Goal: Task Accomplishment & Management: Complete application form

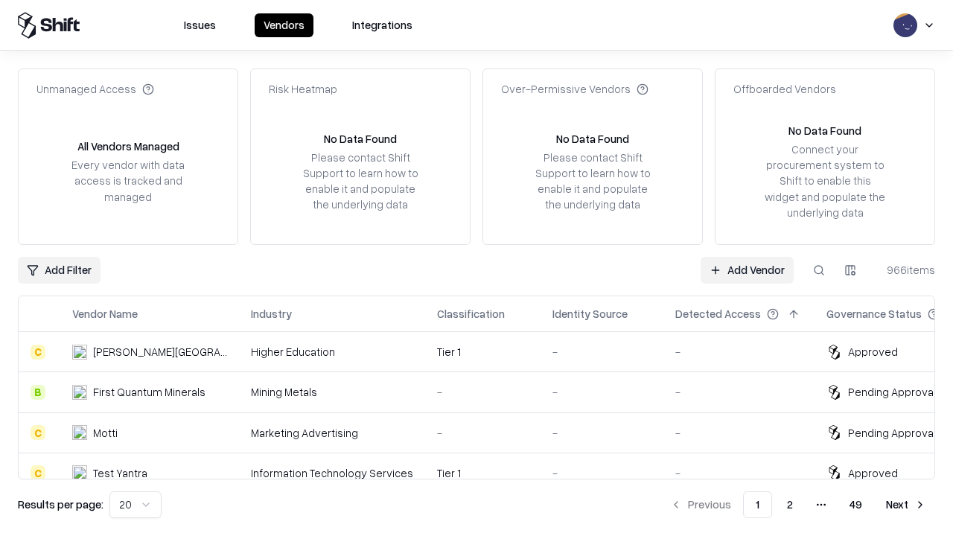
click at [747, 270] on link "Add Vendor" at bounding box center [747, 270] width 93 height 27
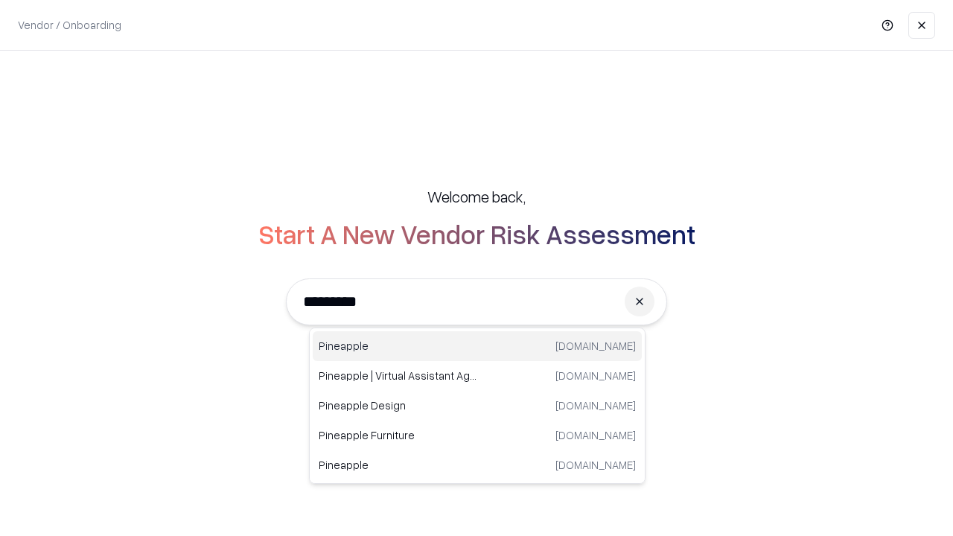
click at [477, 346] on div "Pineapple [DOMAIN_NAME]" at bounding box center [477, 346] width 329 height 30
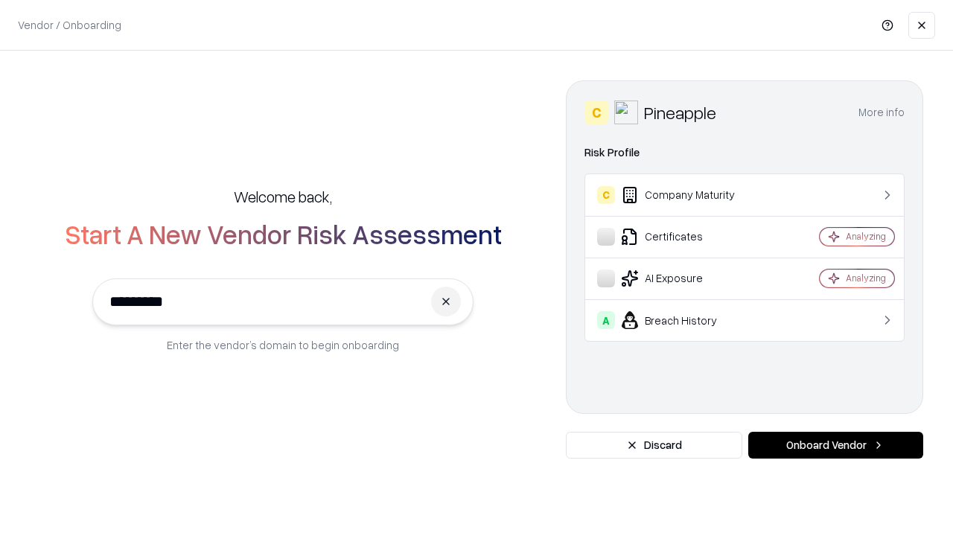
type input "*********"
click at [835, 445] on button "Onboard Vendor" at bounding box center [835, 445] width 175 height 27
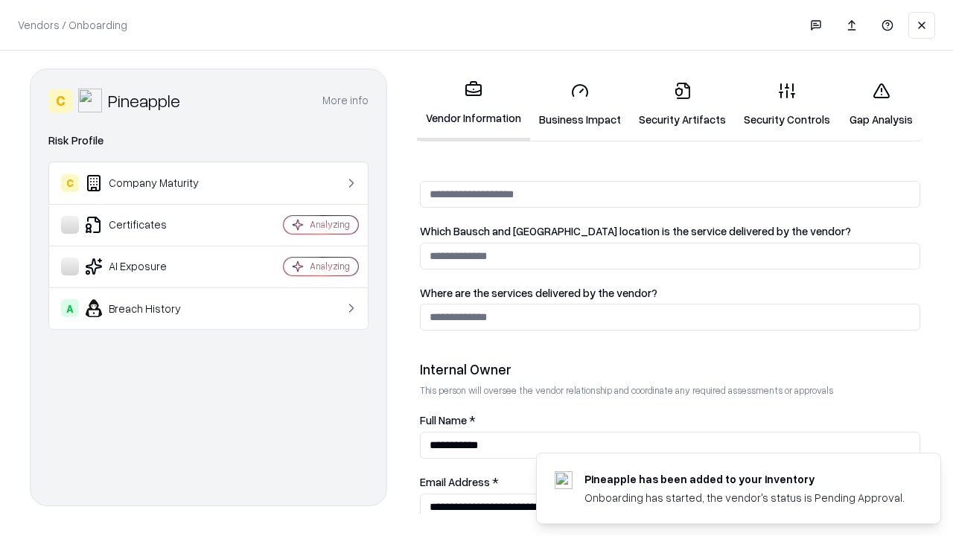
scroll to position [771, 0]
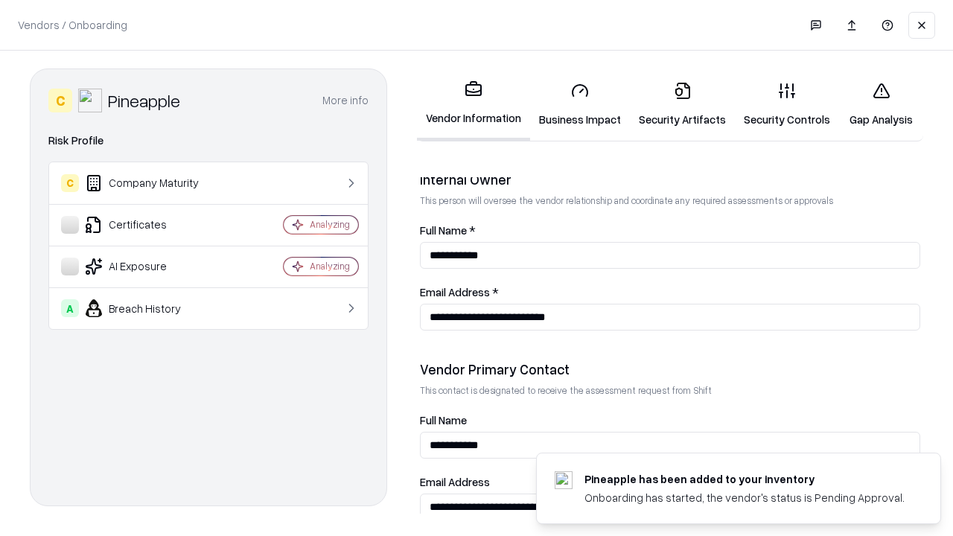
click at [580, 104] on link "Business Impact" at bounding box center [580, 104] width 100 height 69
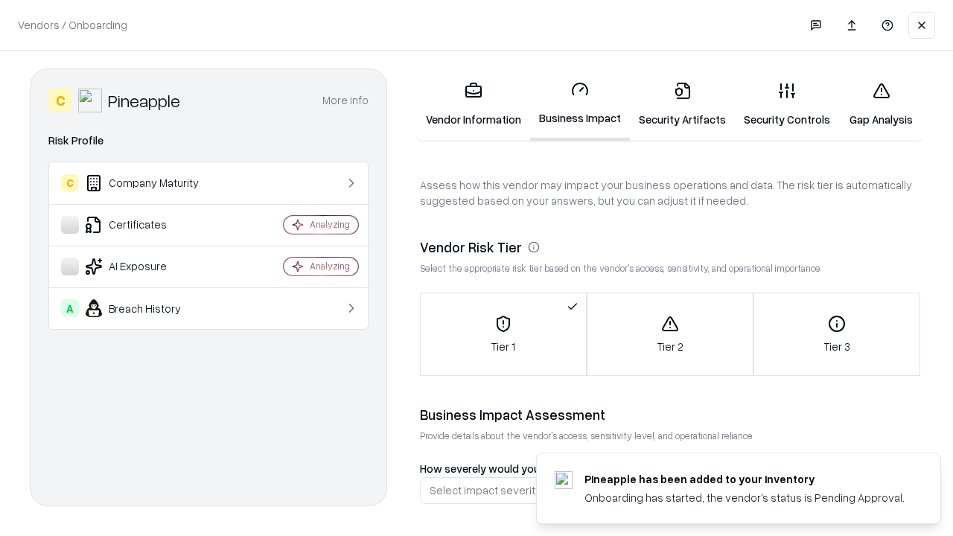
click at [682, 104] on link "Security Artifacts" at bounding box center [682, 104] width 105 height 69
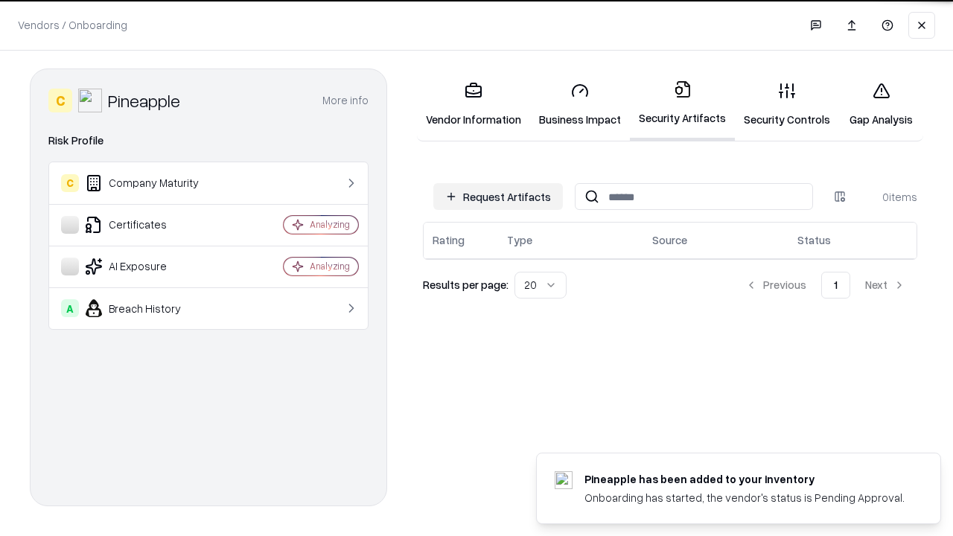
click at [498, 196] on button "Request Artifacts" at bounding box center [498, 196] width 130 height 27
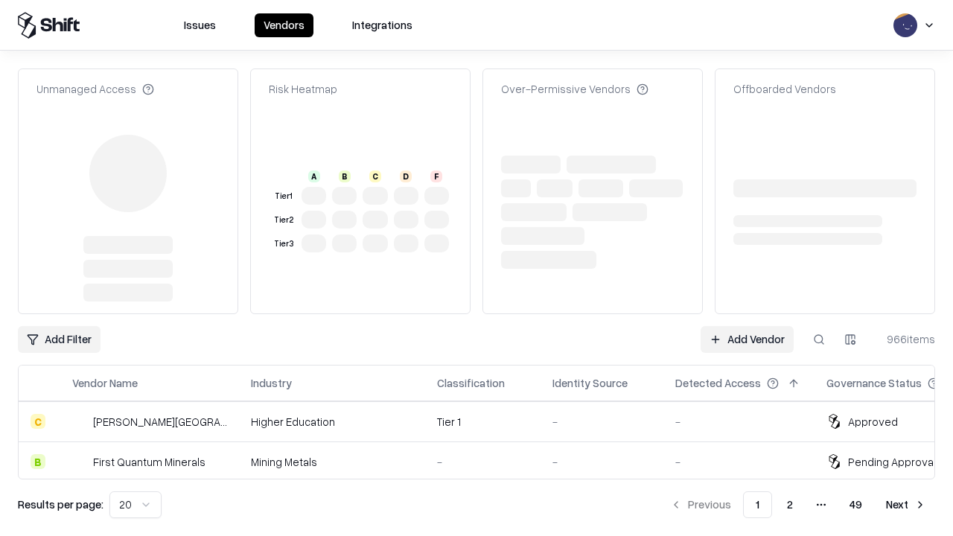
click at [747, 326] on link "Add Vendor" at bounding box center [747, 339] width 93 height 27
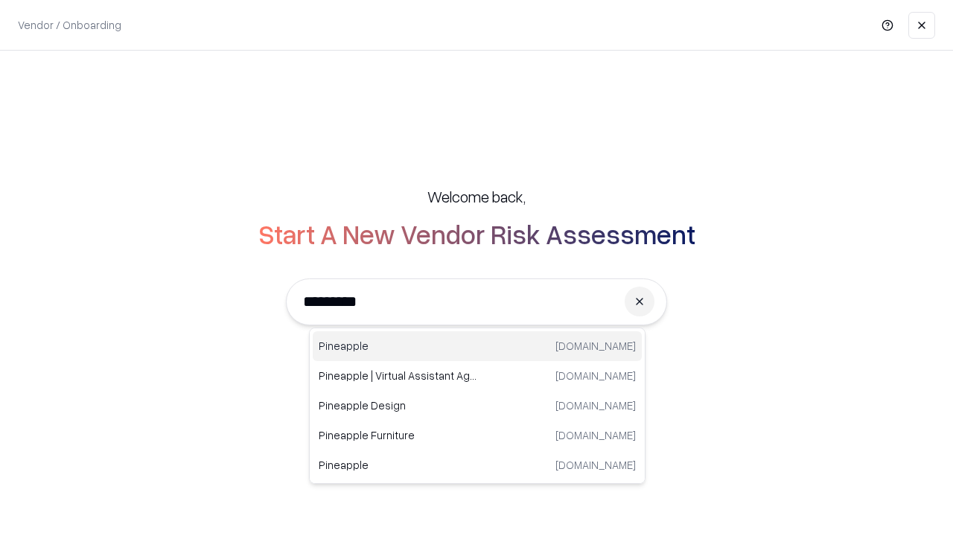
click at [477, 346] on div "Pineapple [DOMAIN_NAME]" at bounding box center [477, 346] width 329 height 30
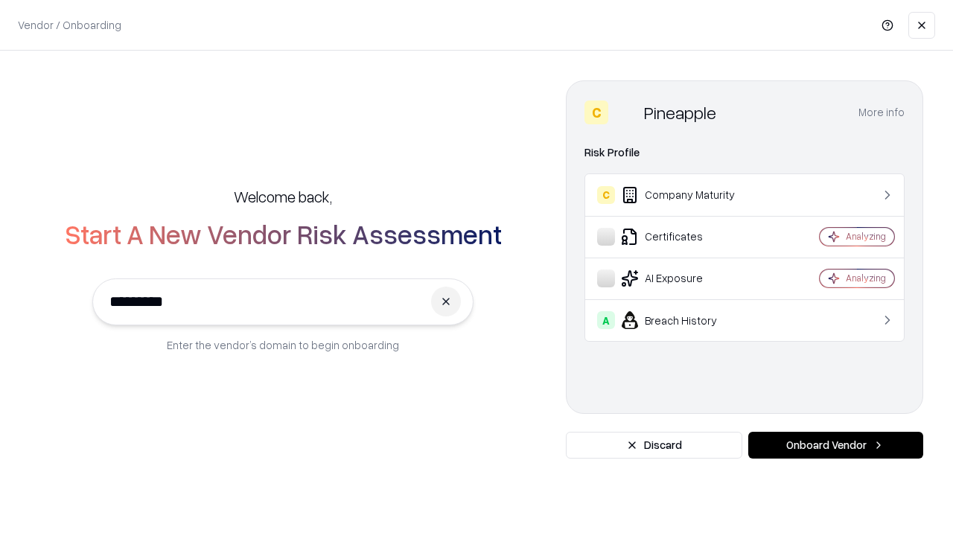
type input "*********"
click at [835, 445] on button "Onboard Vendor" at bounding box center [835, 445] width 175 height 27
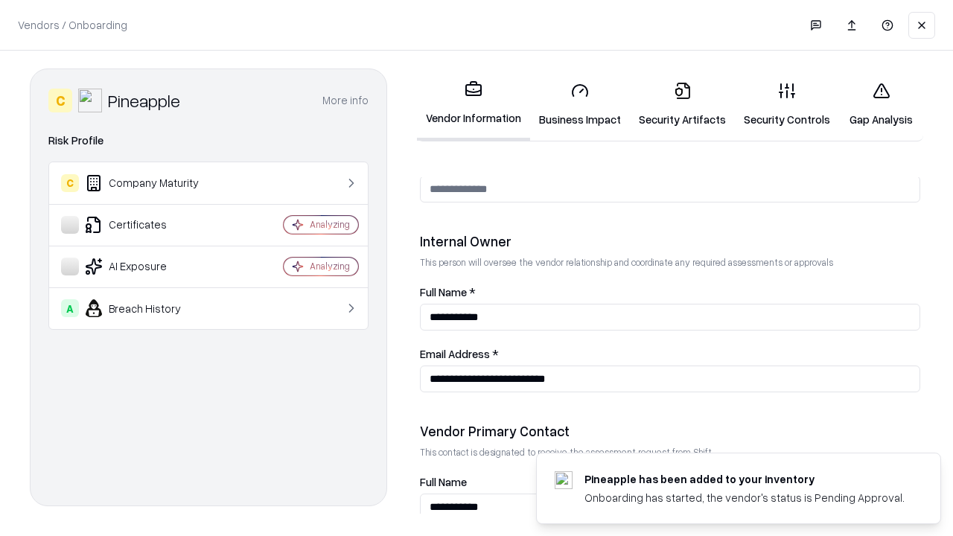
scroll to position [771, 0]
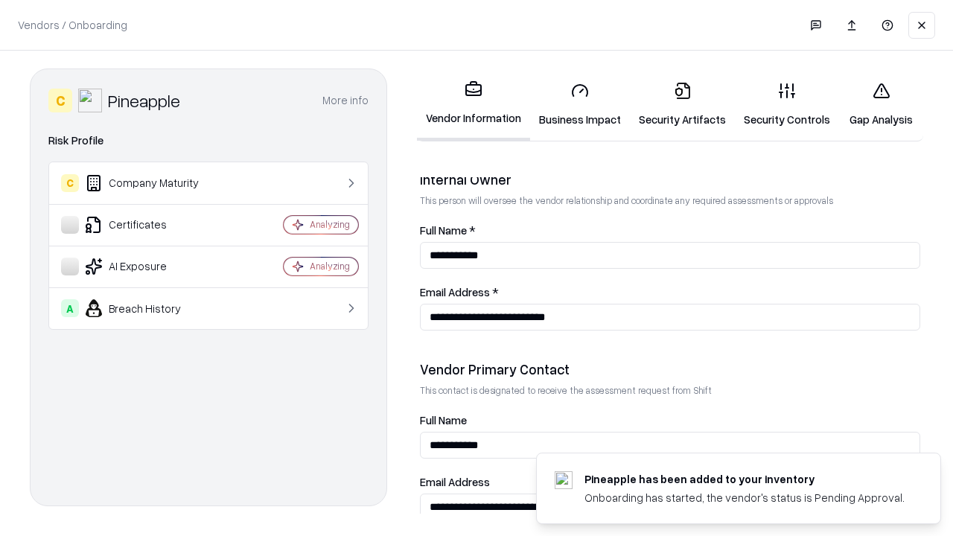
click at [881, 104] on link "Gap Analysis" at bounding box center [881, 104] width 84 height 69
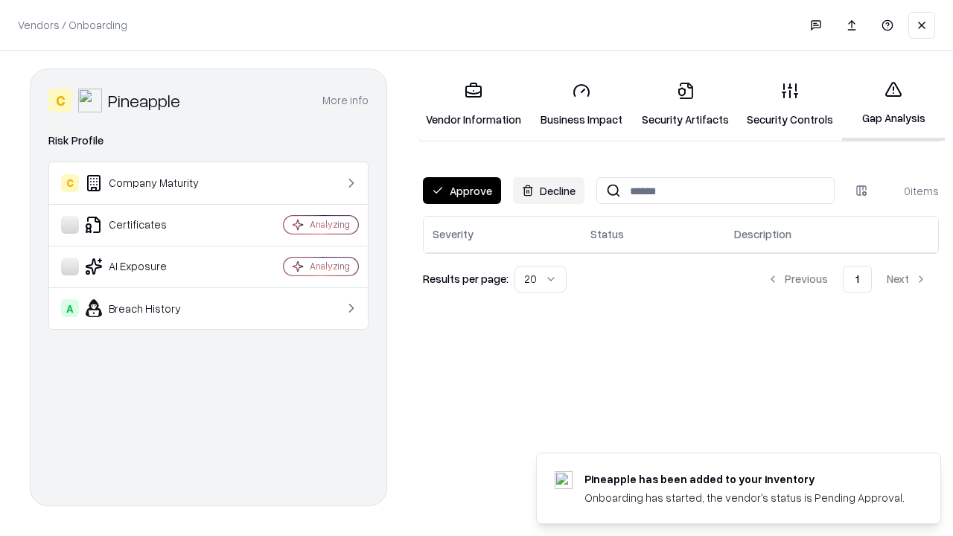
click at [462, 191] on button "Approve" at bounding box center [462, 190] width 78 height 27
